Goal: Task Accomplishment & Management: Use online tool/utility

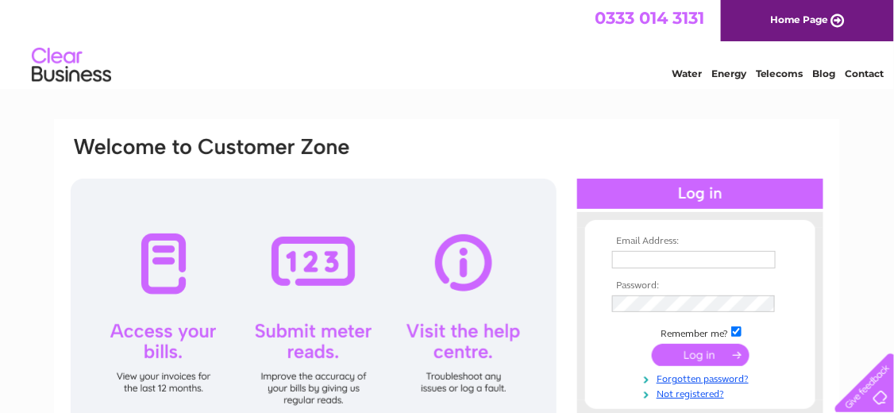
type input "dwebc1907@gmail.com"
click at [706, 349] on input "submit" at bounding box center [701, 355] width 98 height 22
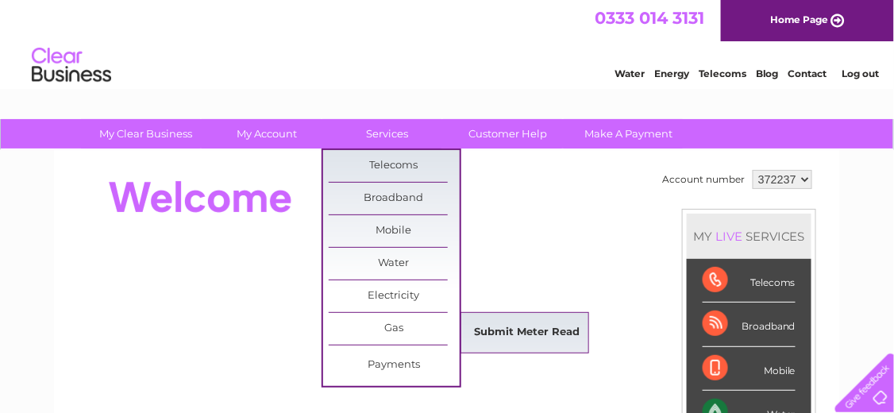
click at [546, 323] on link "Submit Meter Read" at bounding box center [527, 333] width 131 height 32
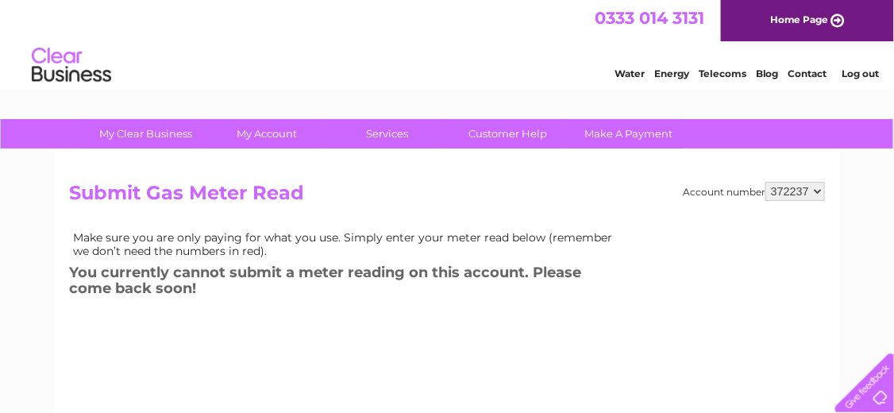
drag, startPoint x: 518, startPoint y: 10, endPoint x: 591, endPoint y: 67, distance: 93.4
click at [591, 67] on div "Water Energy Telecoms Blog Contact Log out" at bounding box center [738, 67] width 311 height 33
